Goal: Complete application form

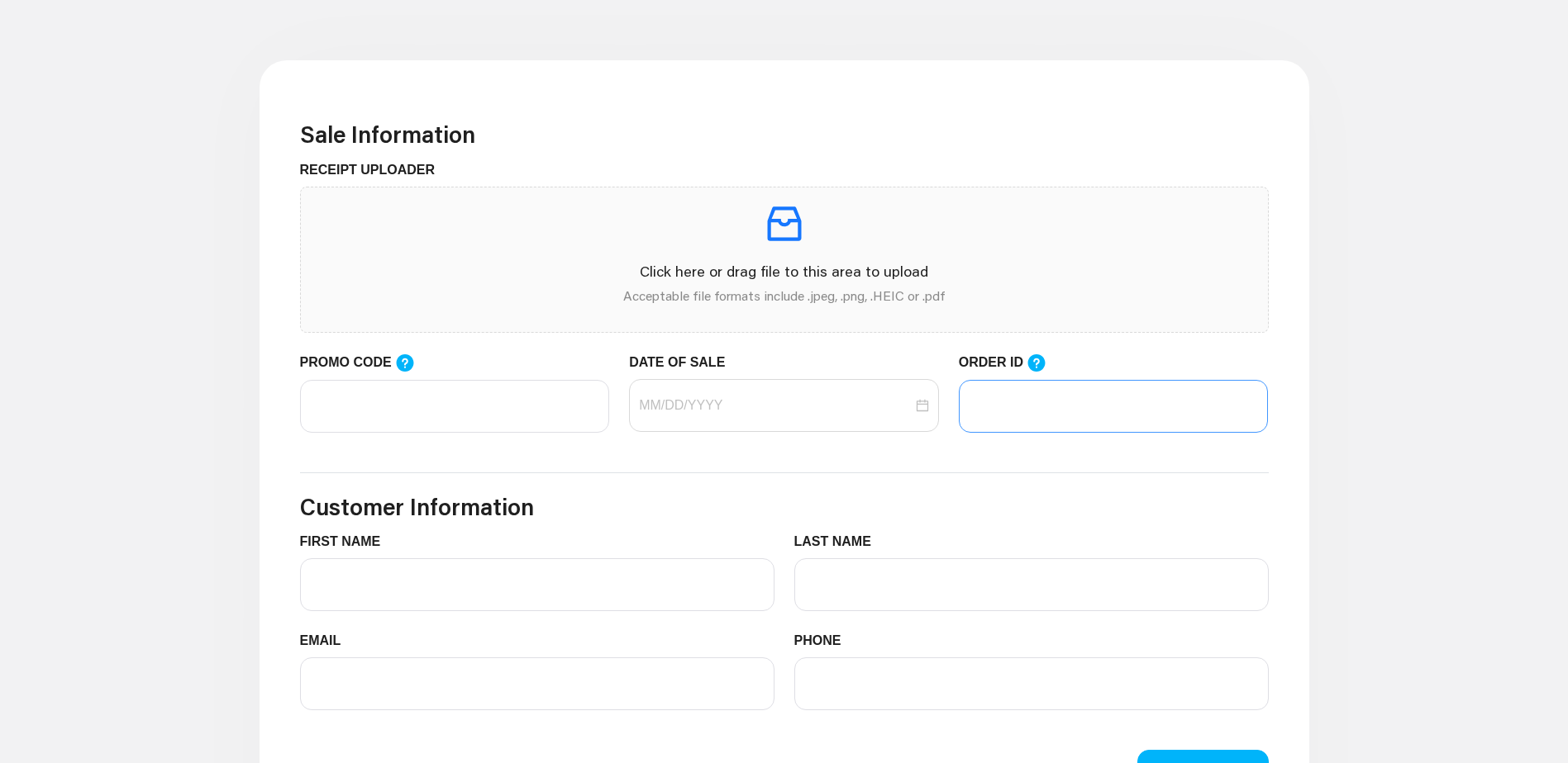
scroll to position [413, 0]
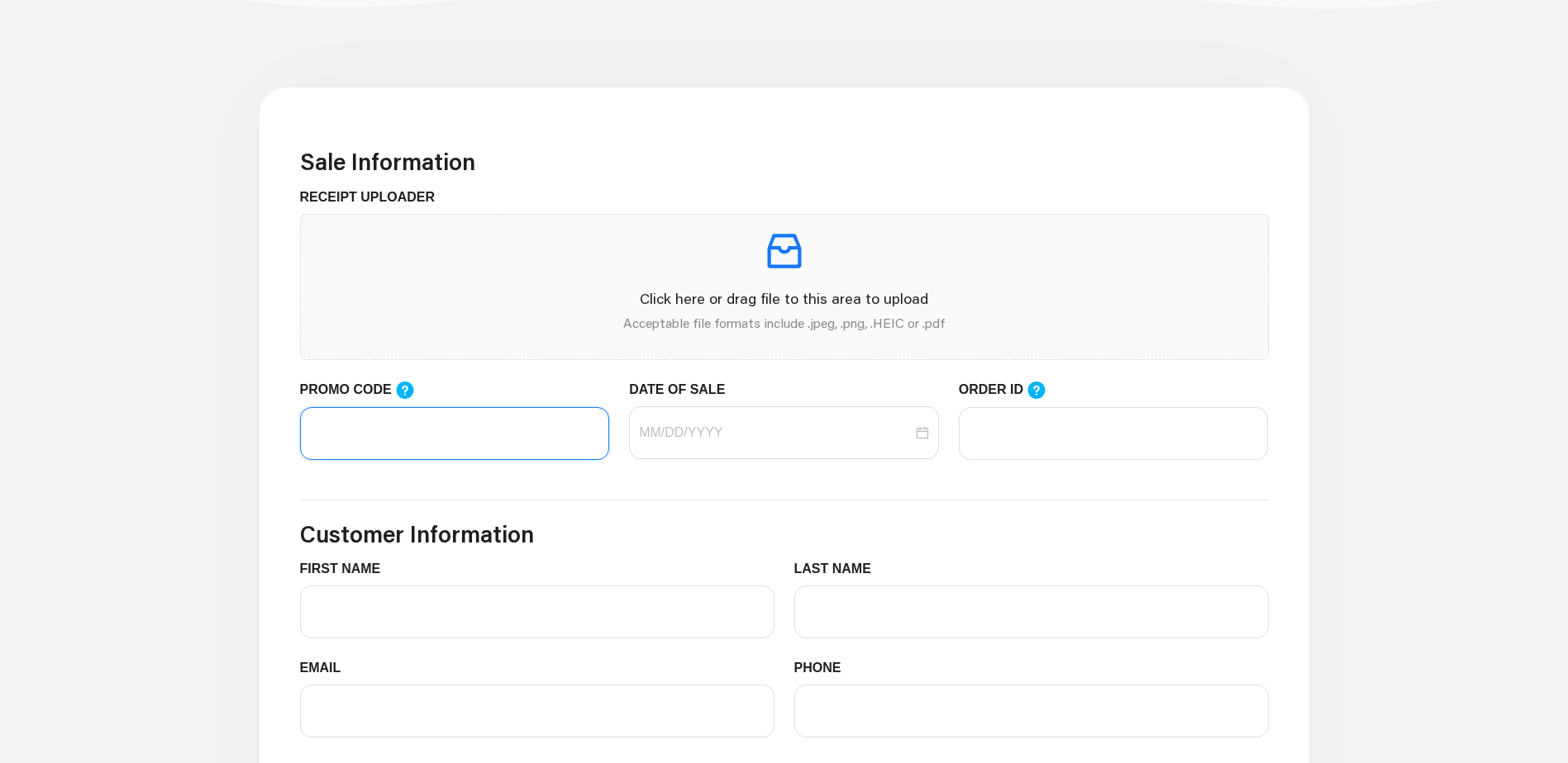
click at [466, 447] on input "PROMO CODE" at bounding box center [455, 434] width 310 height 53
paste input "LIFEMART20"
type input "LIFEMART20"
drag, startPoint x: 729, startPoint y: 429, endPoint x: 753, endPoint y: 439, distance: 26.0
click at [729, 429] on input "DATE OF SALE" at bounding box center [776, 433] width 274 height 20
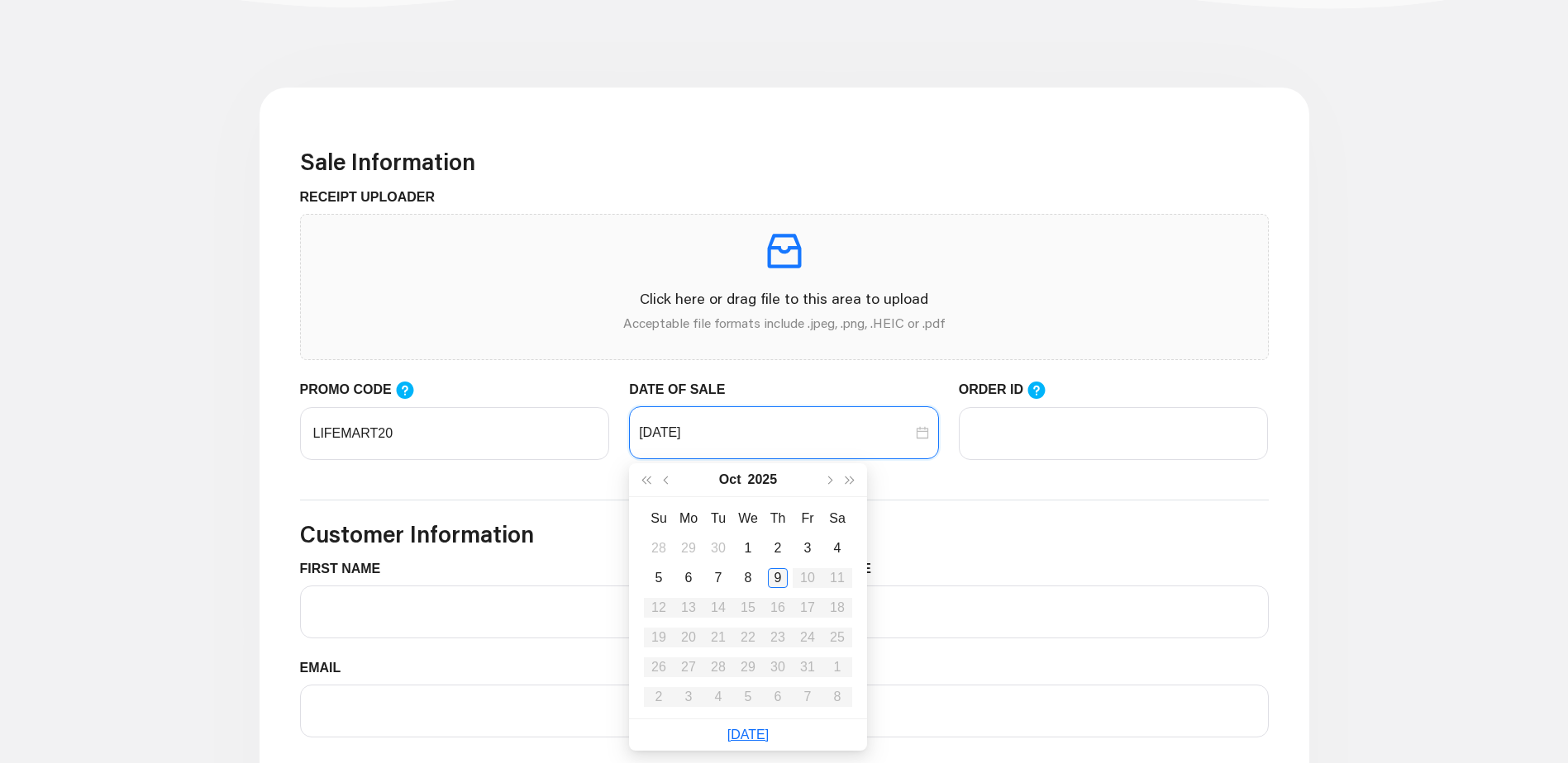
type input "[DATE]"
click at [779, 580] on div "9" at bounding box center [778, 579] width 20 height 20
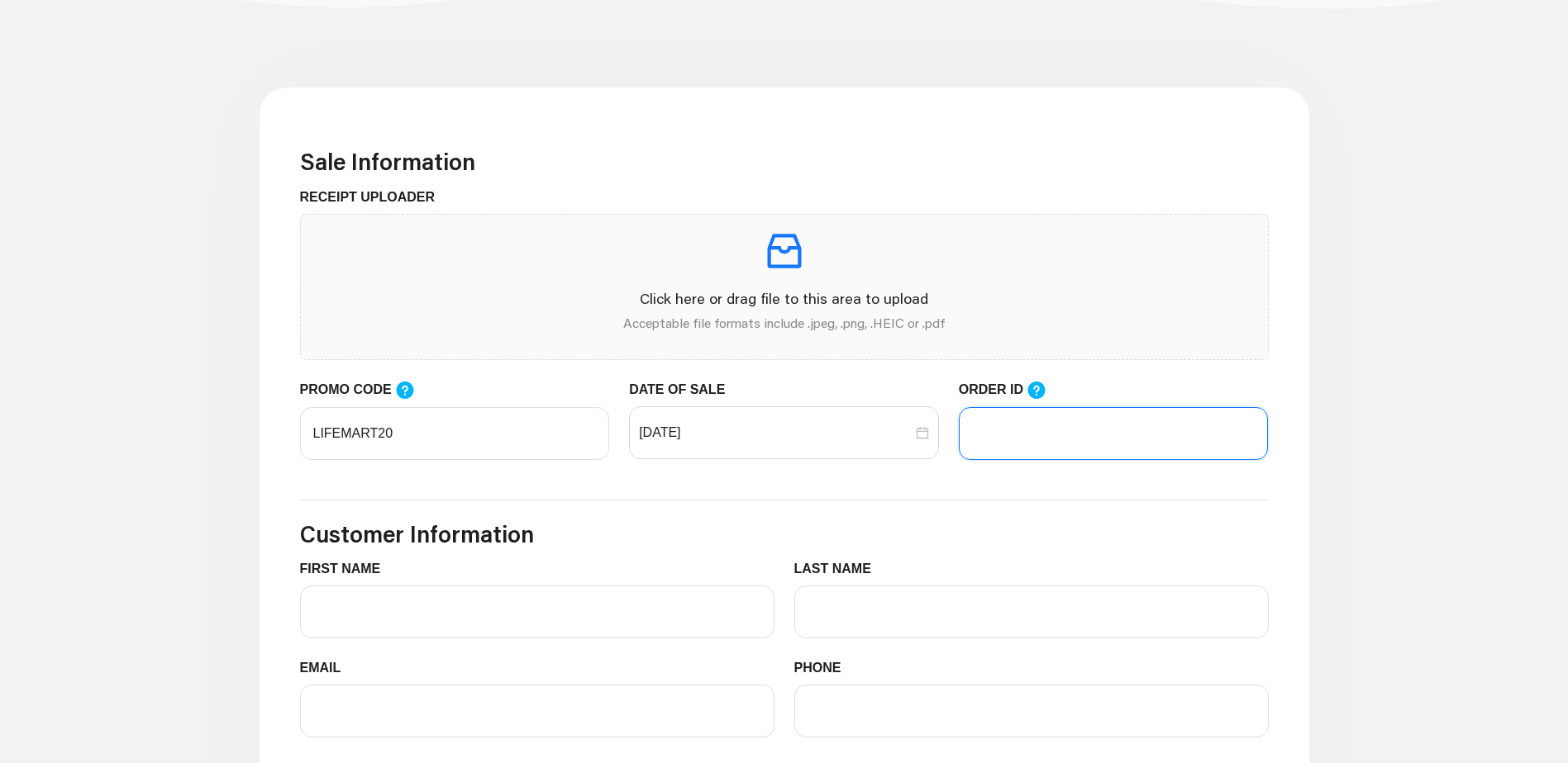
click at [1026, 423] on input "ORDER ID" at bounding box center [1113, 434] width 310 height 53
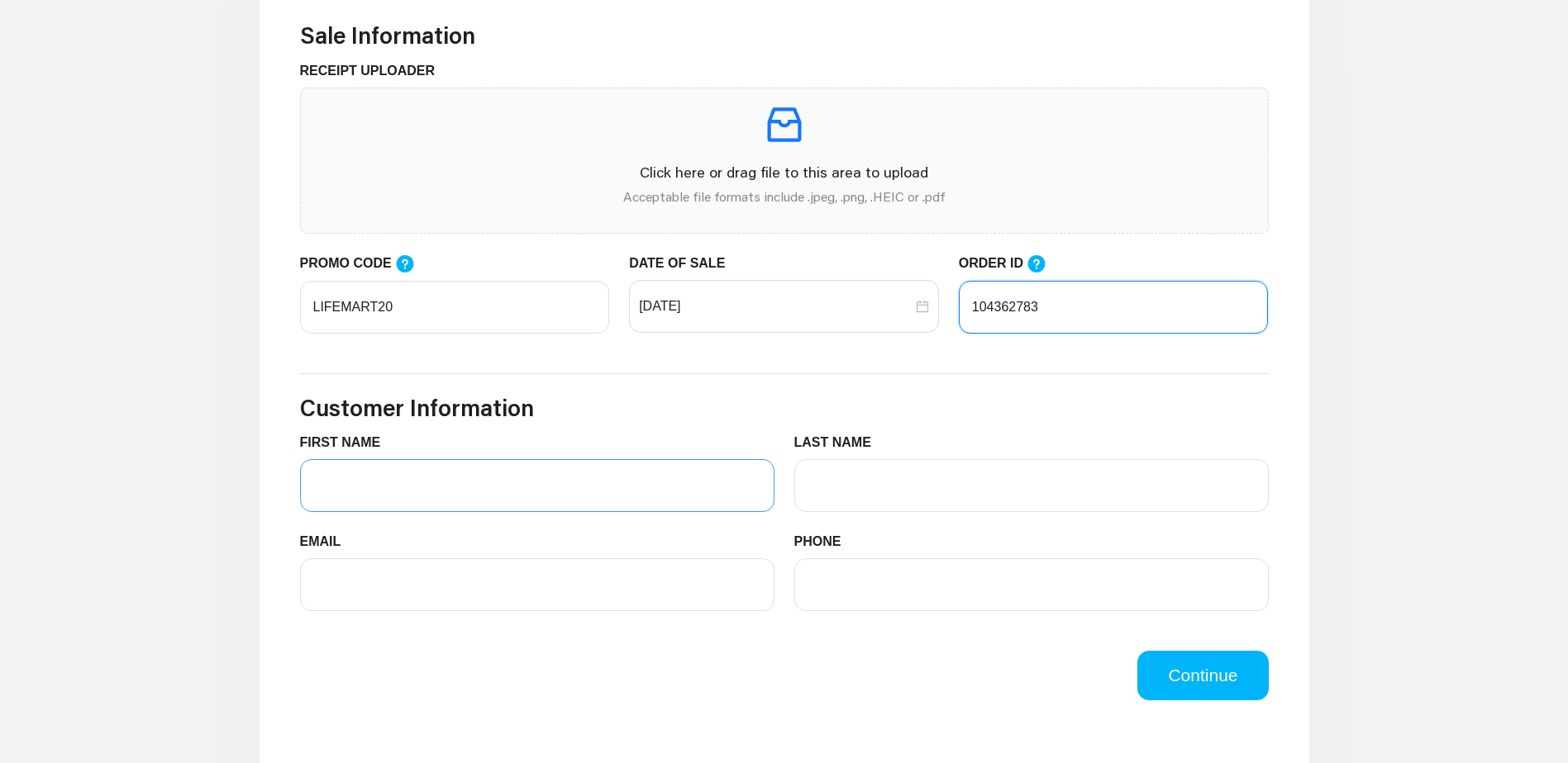
scroll to position [744, 0]
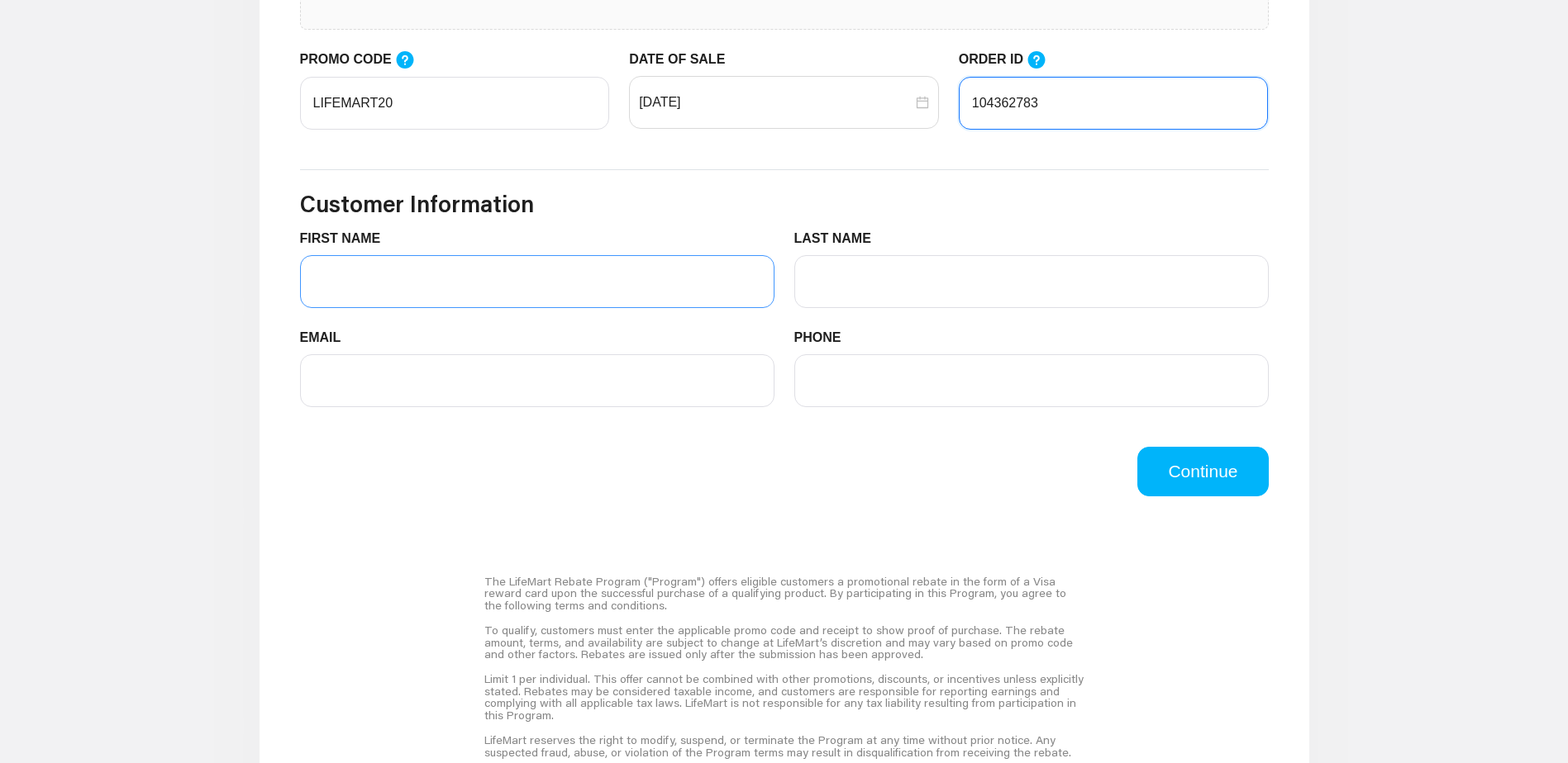
type input "104362783"
click at [507, 289] on input "FIRST NAME" at bounding box center [538, 282] width 475 height 53
click at [537, 292] on input "FIRST NAME" at bounding box center [538, 282] width 475 height 53
type input "[PERSON_NAME]"
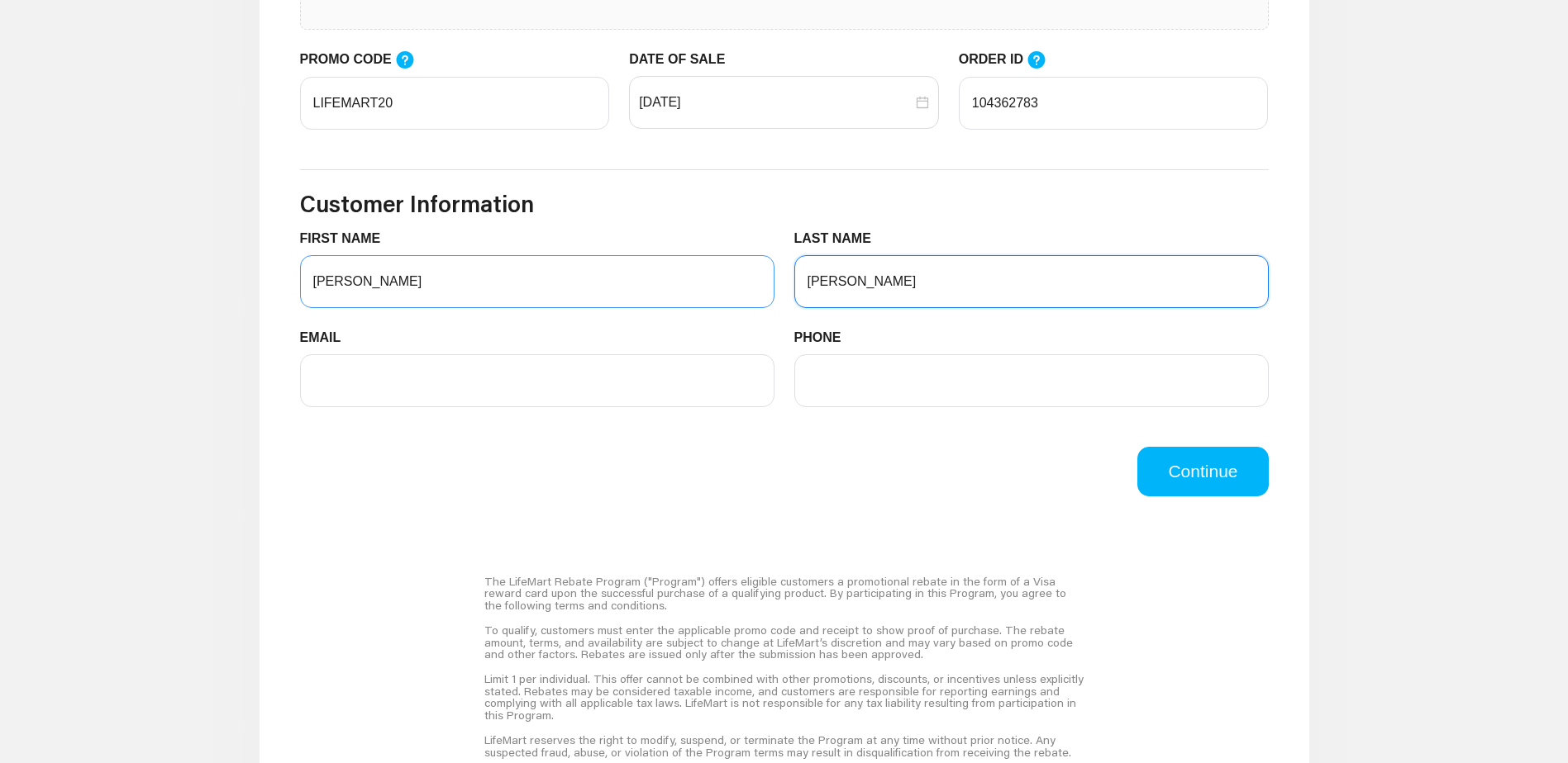
type input "Tower"
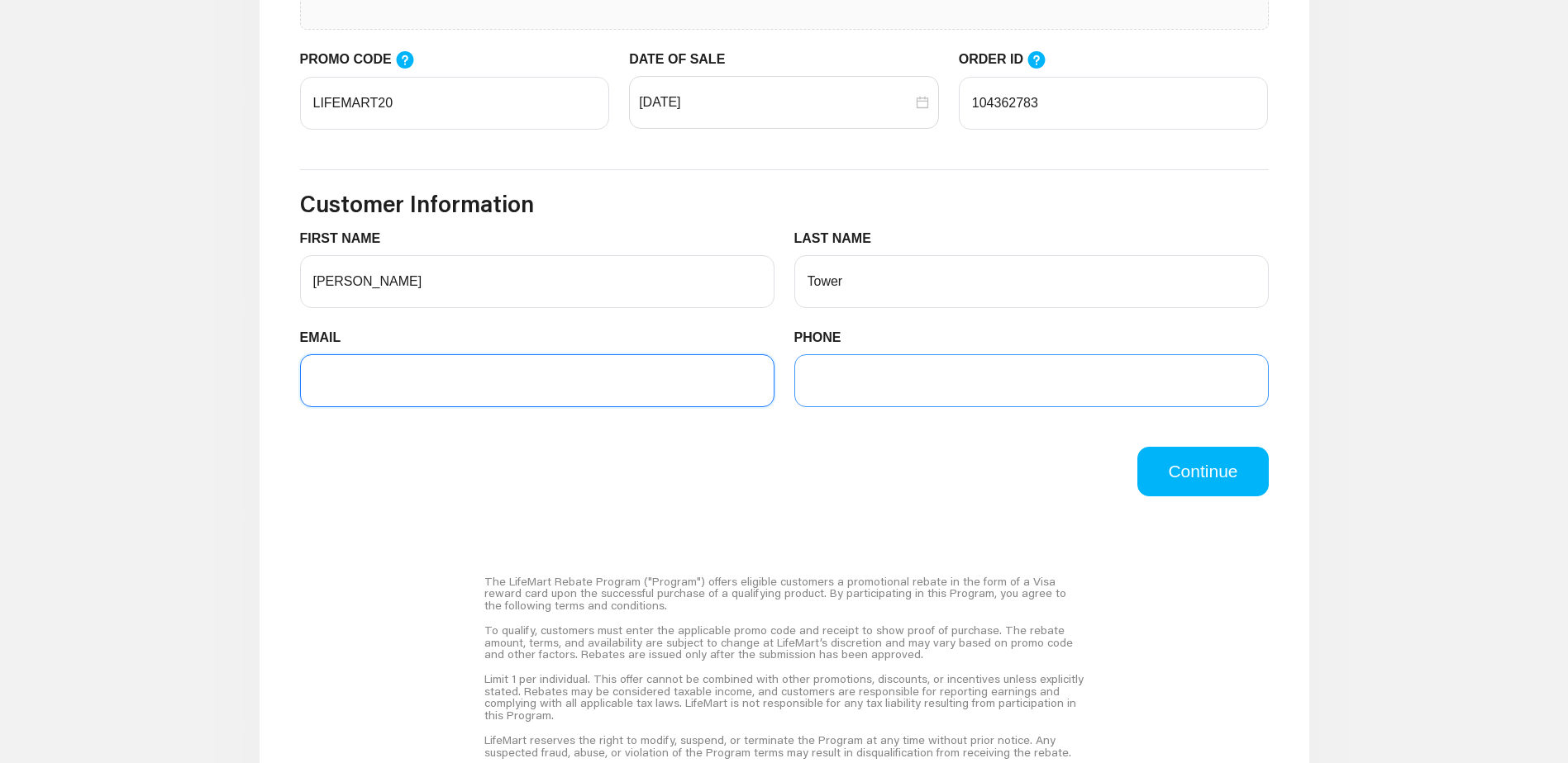
type input "[EMAIL_ADDRESS][DOMAIN_NAME]"
type input "8049435311"
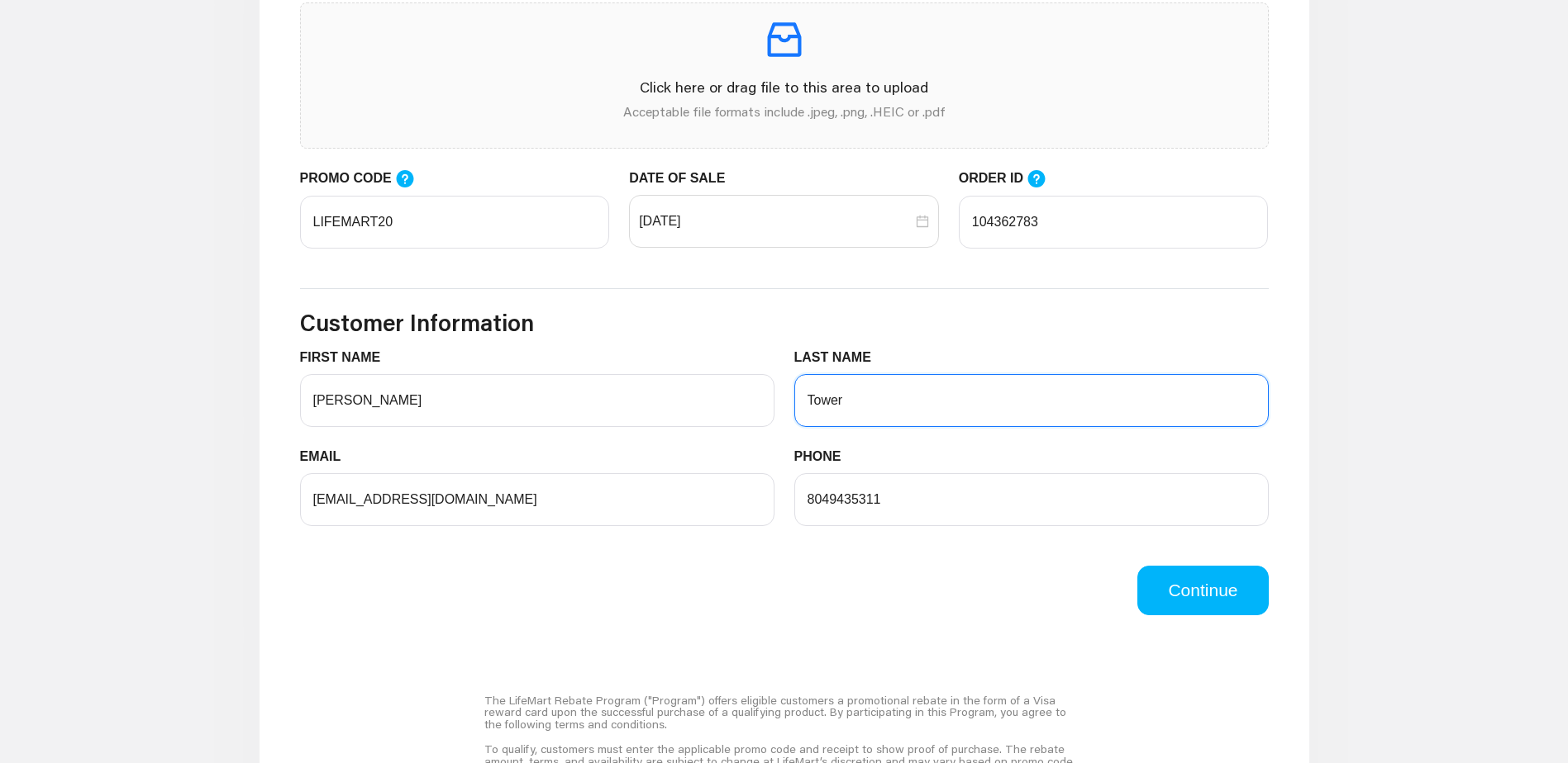
scroll to position [413, 0]
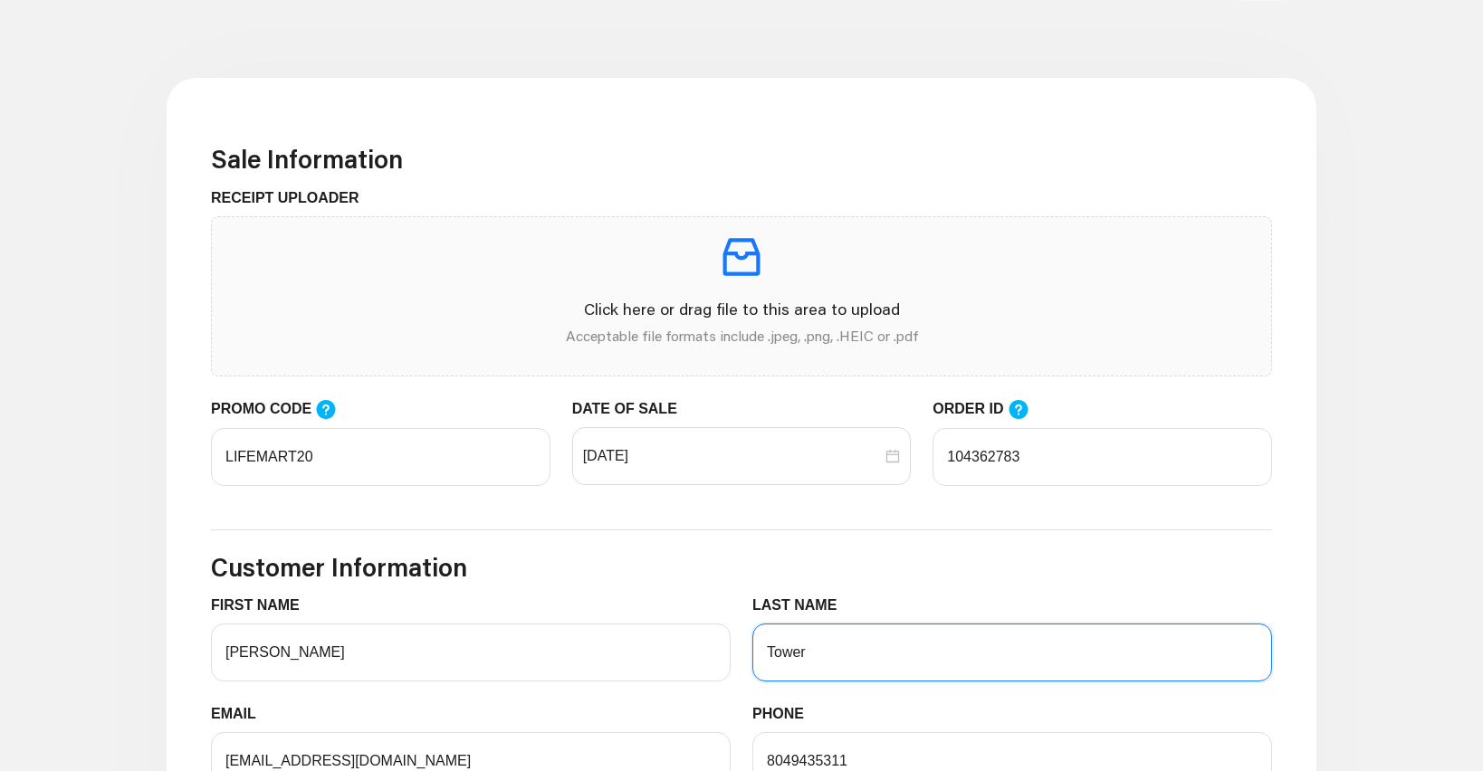
type input "Tower"
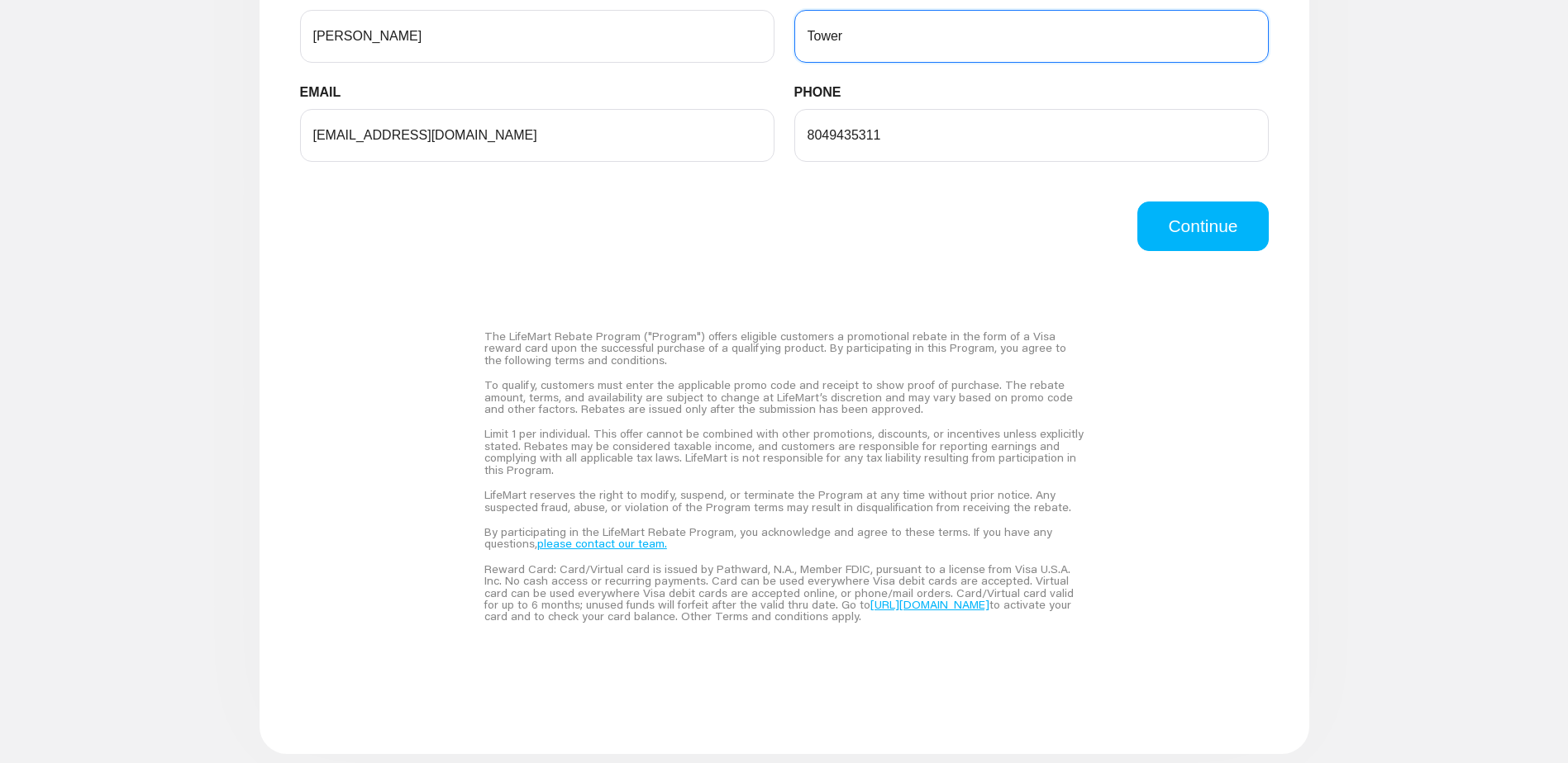
scroll to position [1074, 0]
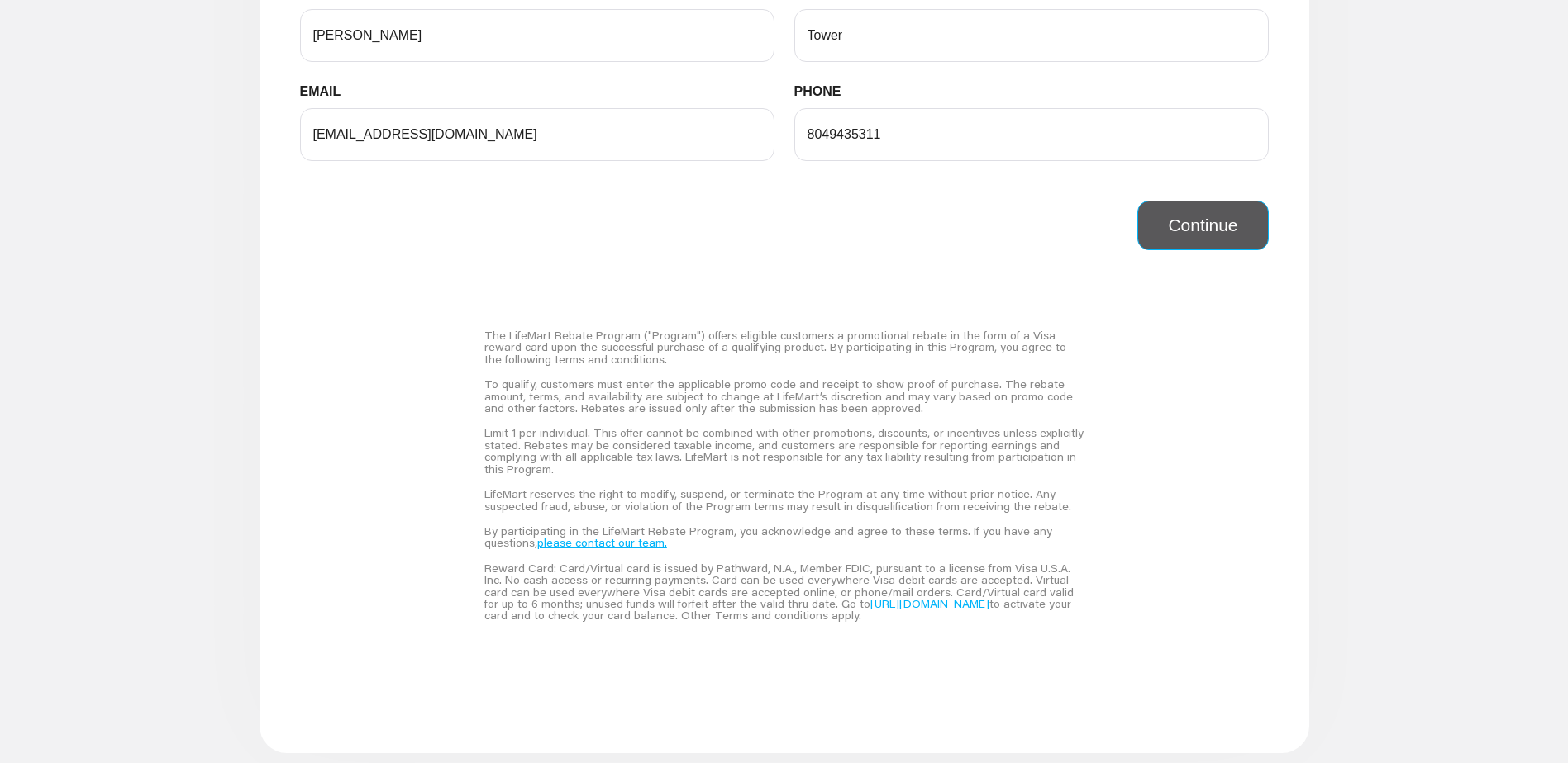
click at [1184, 235] on button "Continue" at bounding box center [1203, 225] width 131 height 49
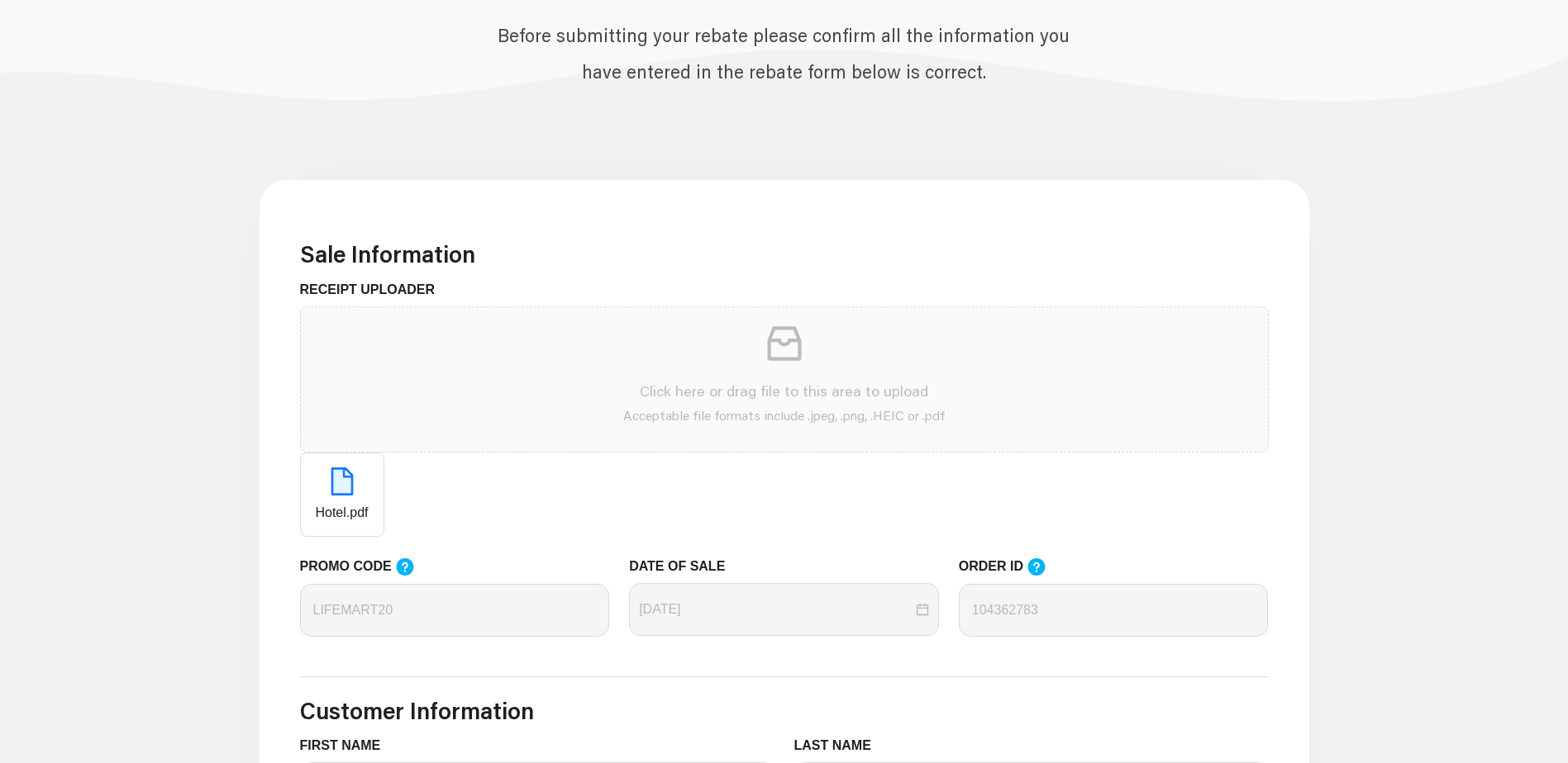
scroll to position [165, 0]
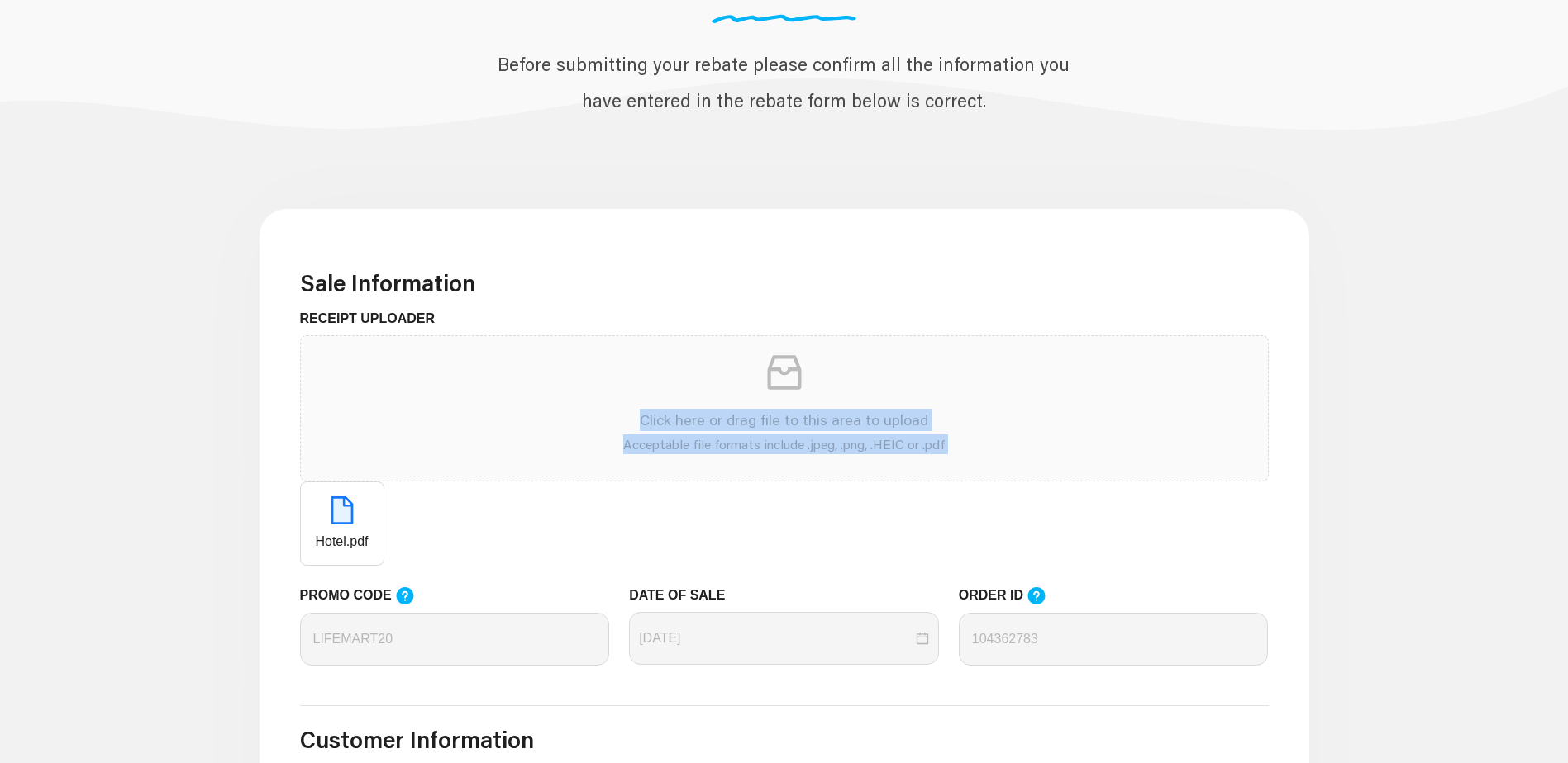
drag, startPoint x: 359, startPoint y: 541, endPoint x: 428, endPoint y: 416, distance: 142.8
click at [428, 416] on span "Click here or drag file to this area to upload Acceptable file formats include …" at bounding box center [784, 451] width 969 height 231
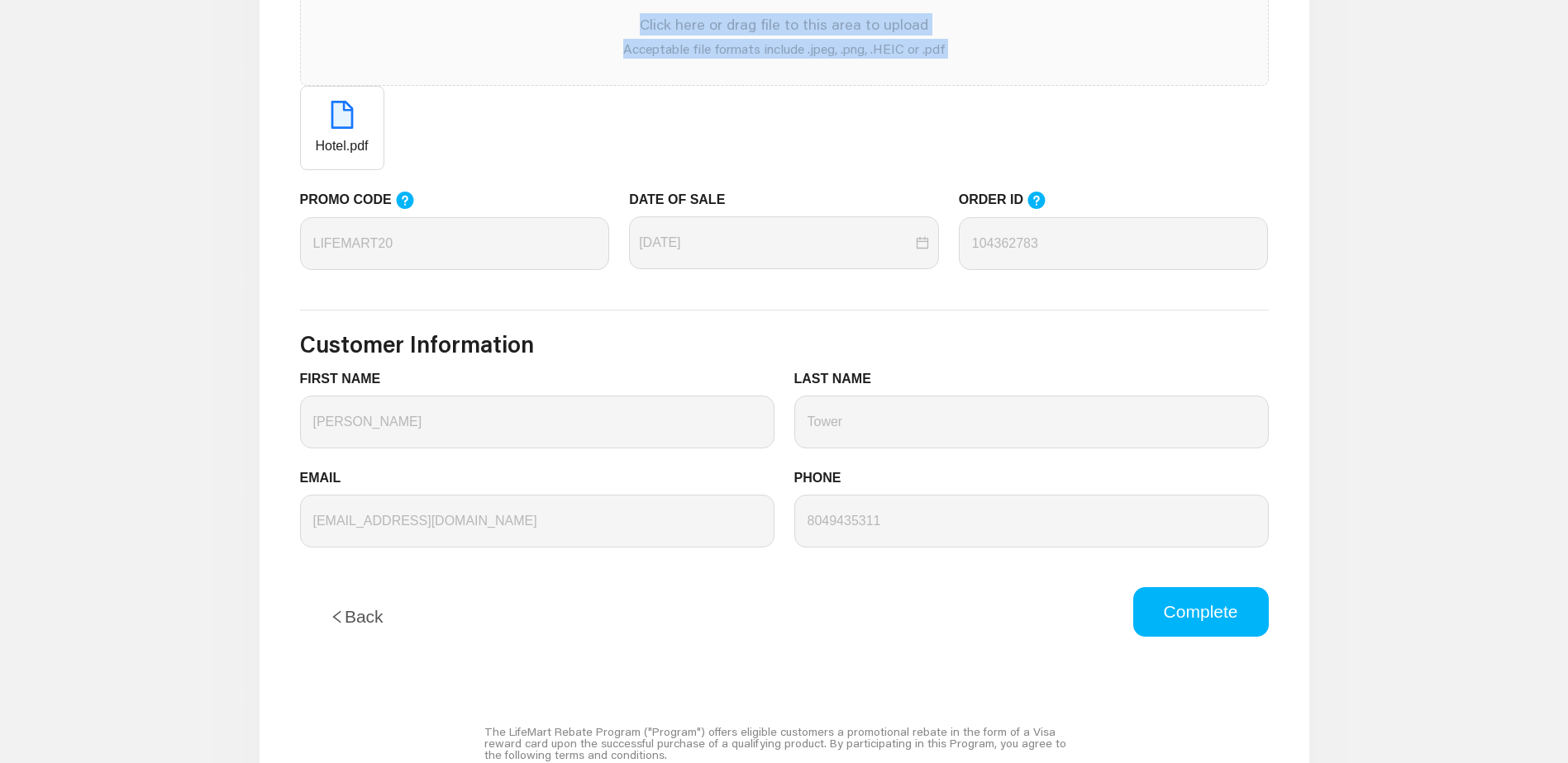
scroll to position [579, 0]
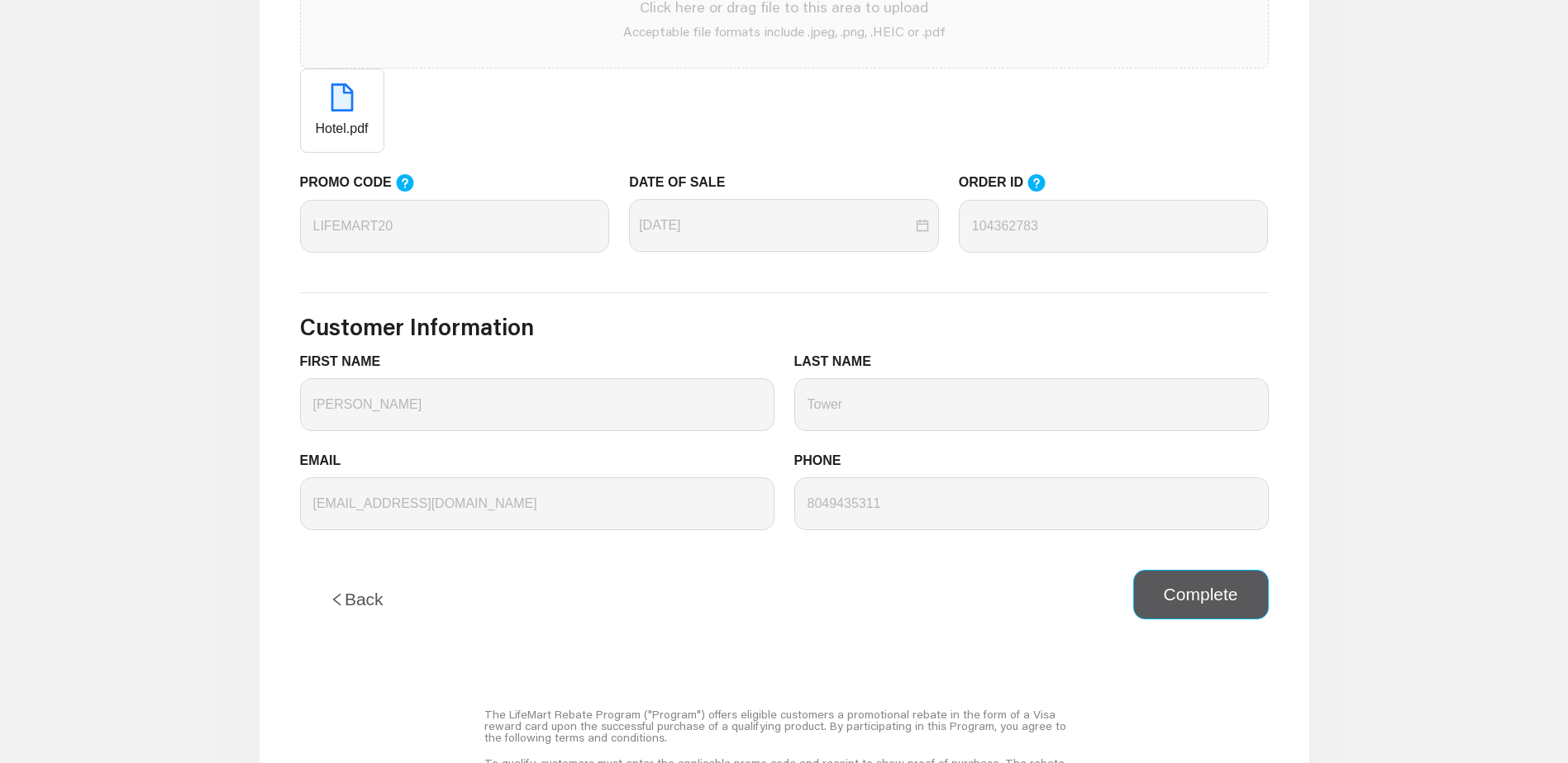
click at [1153, 597] on button "Complete" at bounding box center [1201, 595] width 135 height 49
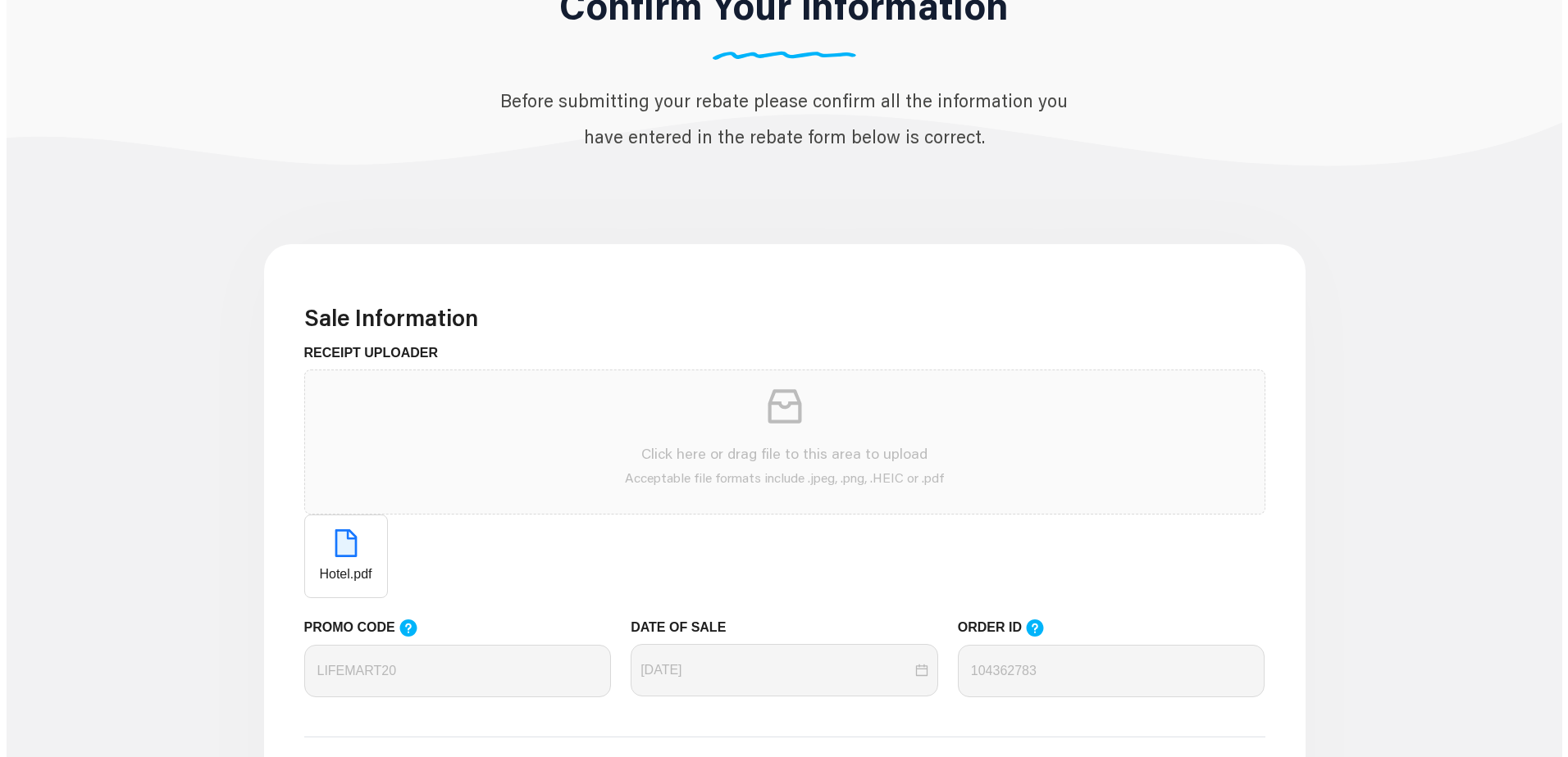
scroll to position [0, 0]
